Goal: Use online tool/utility: Utilize a website feature to perform a specific function

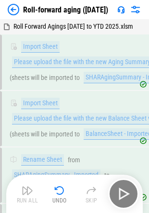
scroll to position [3215, 0]
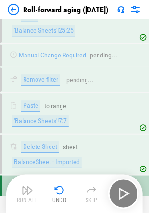
click at [125, 191] on div "Run All Undo Skip" at bounding box center [75, 194] width 127 height 31
click at [126, 190] on div "Run All Undo Skip" at bounding box center [75, 194] width 127 height 31
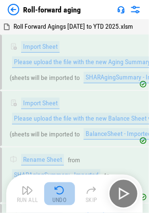
click at [58, 196] on img "button" at bounding box center [60, 191] width 12 height 12
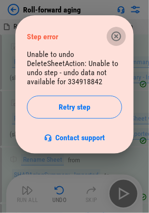
click at [117, 38] on icon "button" at bounding box center [116, 37] width 10 height 10
